Goal: Transaction & Acquisition: Purchase product/service

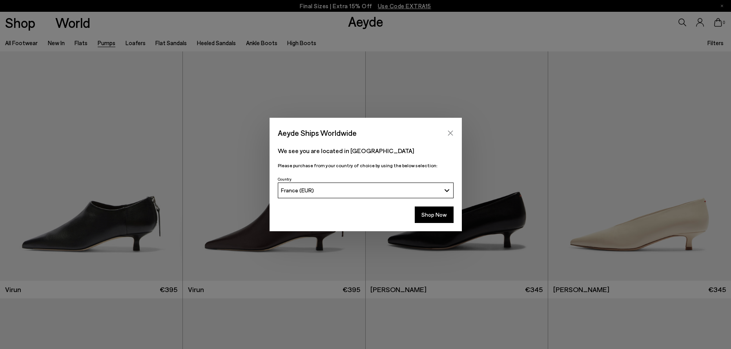
click at [451, 131] on icon "Close" at bounding box center [450, 133] width 6 height 6
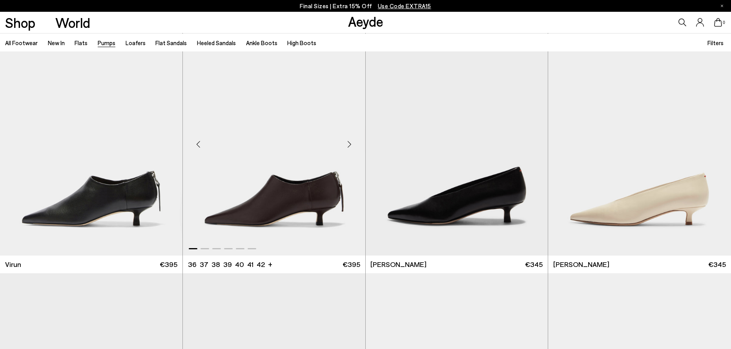
scroll to position [39, 0]
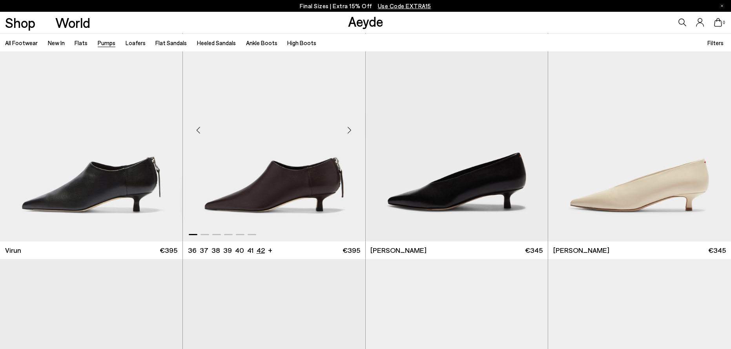
click at [259, 251] on li "42" at bounding box center [260, 250] width 8 height 10
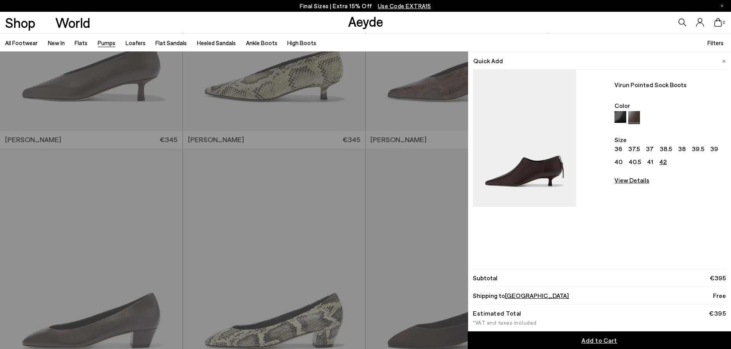
scroll to position [392, 0]
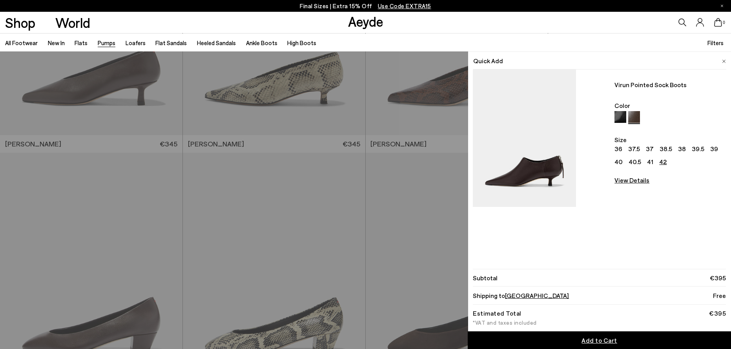
click at [528, 178] on img at bounding box center [524, 137] width 103 height 137
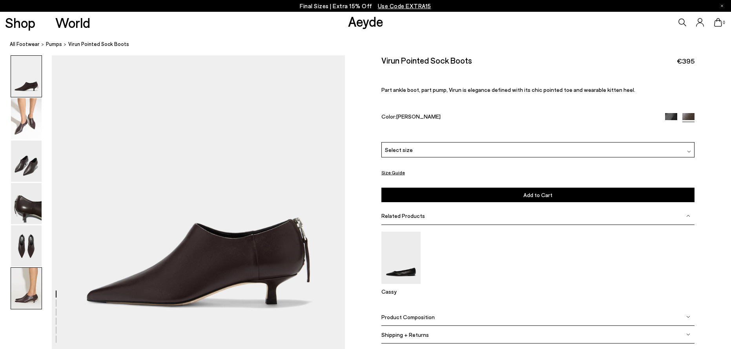
click at [31, 290] on img at bounding box center [26, 287] width 31 height 41
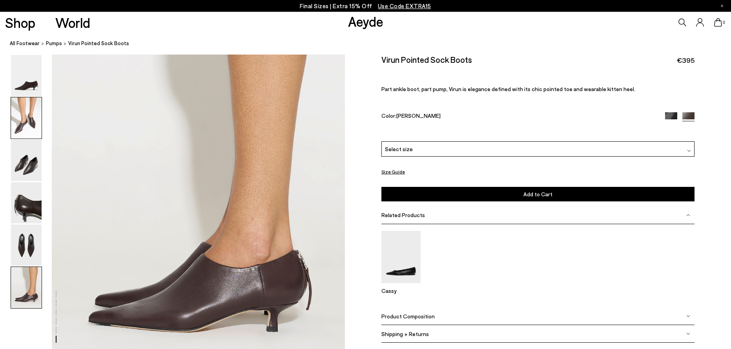
click at [24, 127] on img at bounding box center [26, 117] width 31 height 41
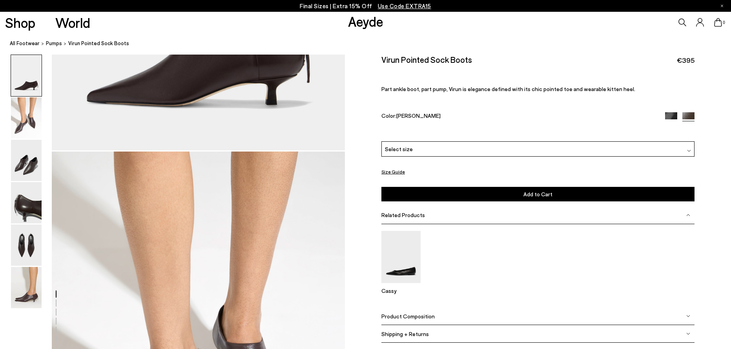
scroll to position [180, 0]
